Goal: Information Seeking & Learning: Learn about a topic

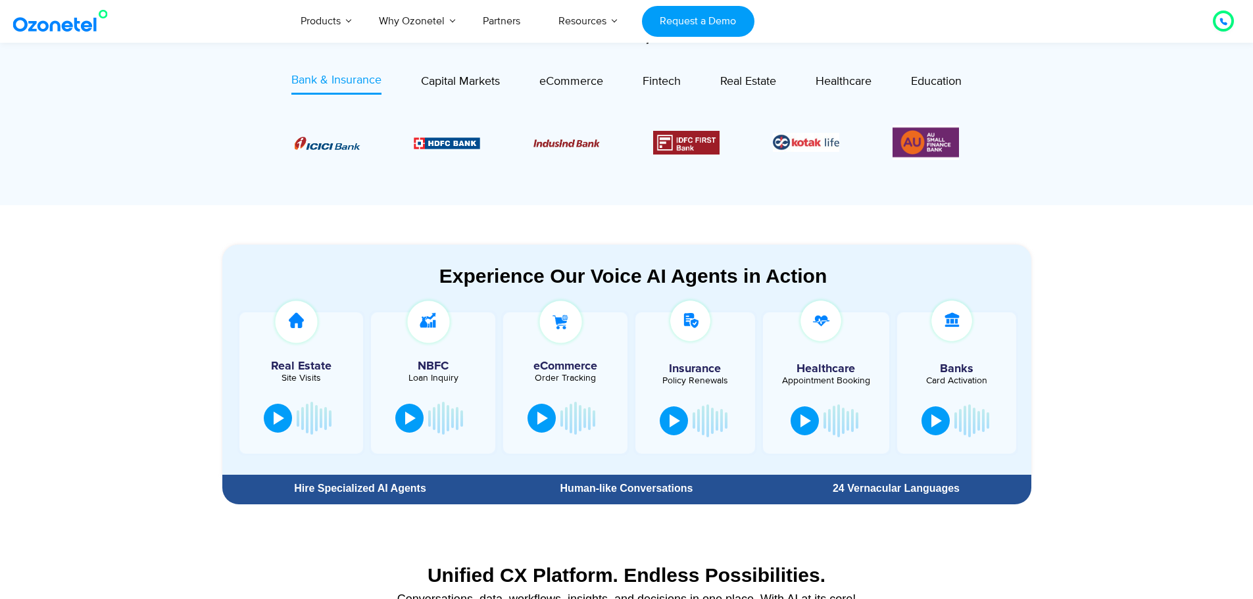
scroll to position [723, 0]
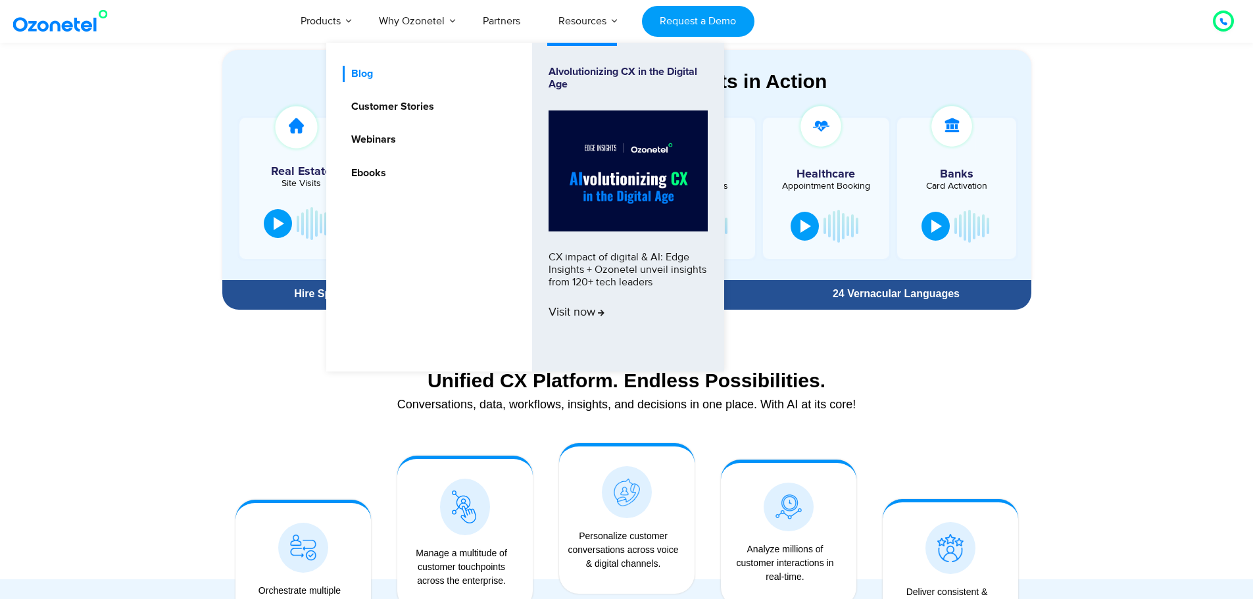
click at [362, 74] on link "Blog" at bounding box center [359, 74] width 32 height 16
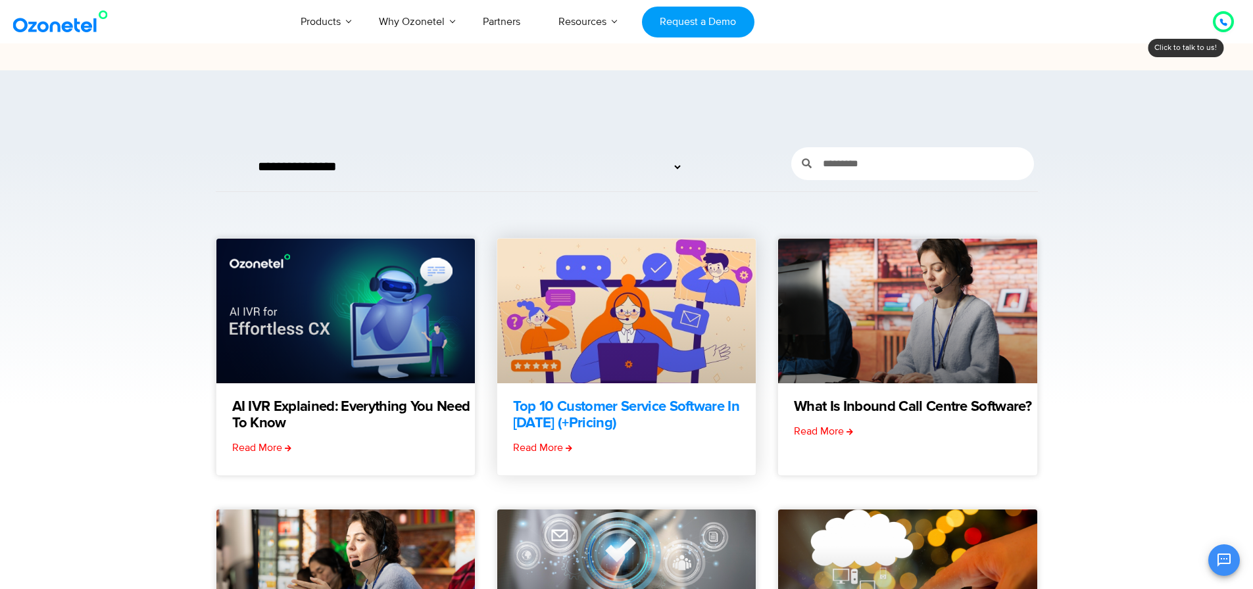
click at [642, 403] on link "Top 10 Customer Service Software in [DATE] (+Pricing)" at bounding box center [634, 415] width 243 height 33
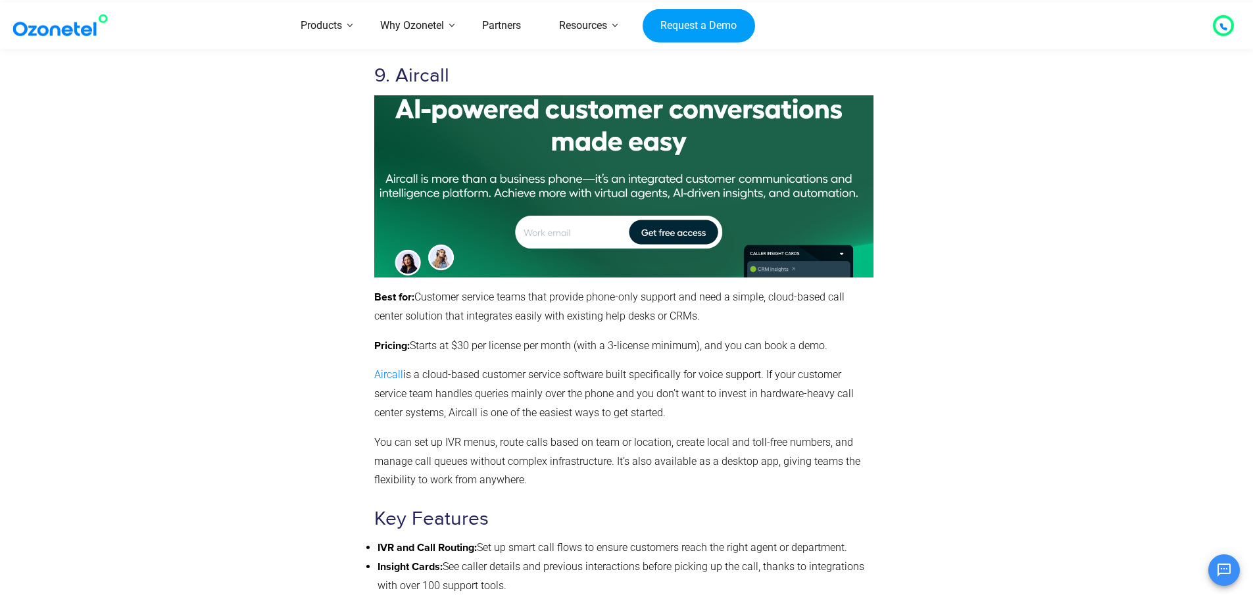
scroll to position [9986, 0]
